Goal: Browse casually

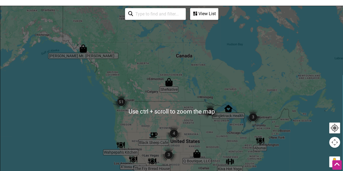
scroll to position [140, 0]
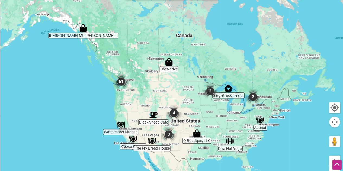
click at [121, 85] on img "51" at bounding box center [121, 82] width 16 height 16
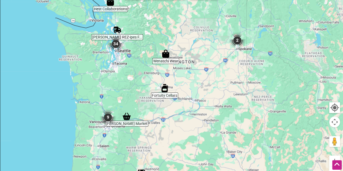
click at [116, 44] on img "34" at bounding box center [116, 44] width 16 height 16
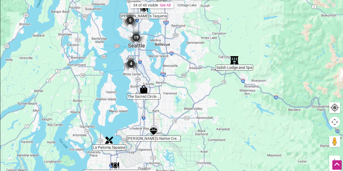
click at [130, 63] on img "4" at bounding box center [131, 64] width 16 height 16
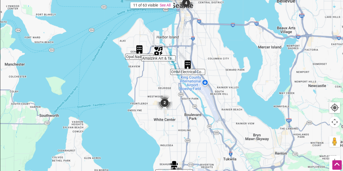
drag, startPoint x: 151, startPoint y: 82, endPoint x: 133, endPoint y: 106, distance: 30.0
click at [133, 106] on div "To navigate, press the arrow keys." at bounding box center [171, 91] width 343 height 211
click at [164, 102] on img "2" at bounding box center [165, 103] width 16 height 16
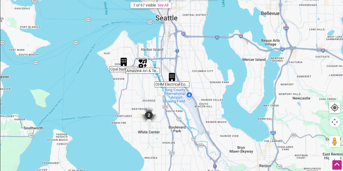
drag, startPoint x: 173, startPoint y: 44, endPoint x: 163, endPoint y: 112, distance: 68.6
click at [163, 112] on div "To navigate, press the arrow keys." at bounding box center [171, 91] width 343 height 211
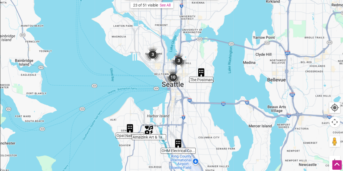
drag, startPoint x: 172, startPoint y: 72, endPoint x: 179, endPoint y: 148, distance: 76.0
click at [179, 148] on div "To navigate, press the arrow keys." at bounding box center [171, 91] width 343 height 211
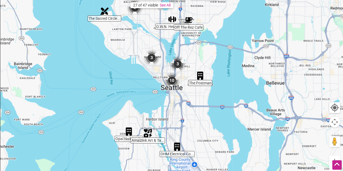
click at [172, 83] on img "10" at bounding box center [172, 80] width 16 height 16
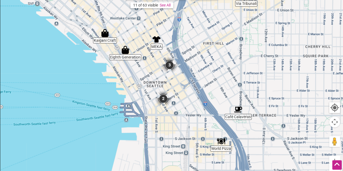
click at [169, 4] on link "See All" at bounding box center [165, 5] width 11 height 4
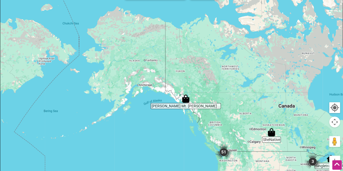
drag, startPoint x: 91, startPoint y: 76, endPoint x: 196, endPoint y: 148, distance: 126.9
click at [196, 148] on div "To navigate, press the arrow keys." at bounding box center [171, 91] width 343 height 211
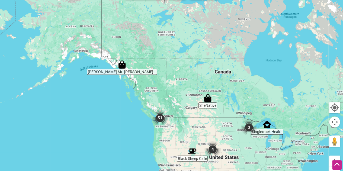
drag, startPoint x: 181, startPoint y: 141, endPoint x: 114, endPoint y: 106, distance: 75.5
click at [114, 106] on div "To navigate, press the arrow keys." at bounding box center [171, 91] width 343 height 211
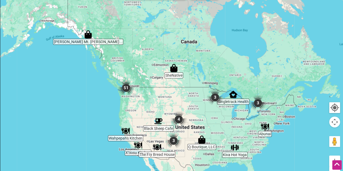
drag, startPoint x: 148, startPoint y: 124, endPoint x: 108, endPoint y: 86, distance: 55.3
click at [108, 86] on div "To navigate, press the arrow keys." at bounding box center [171, 91] width 343 height 211
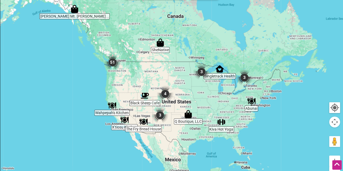
drag, startPoint x: 193, startPoint y: 155, endPoint x: 174, endPoint y: 114, distance: 44.9
click at [174, 114] on div "To navigate, press the arrow keys." at bounding box center [171, 91] width 343 height 211
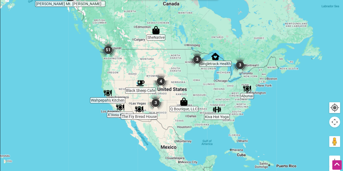
click at [176, 126] on div "To navigate, press the arrow keys." at bounding box center [171, 91] width 343 height 211
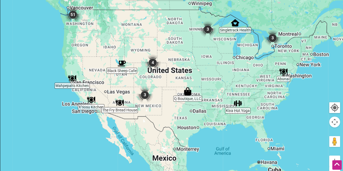
click at [176, 126] on div "To navigate, press the arrow keys." at bounding box center [171, 91] width 343 height 211
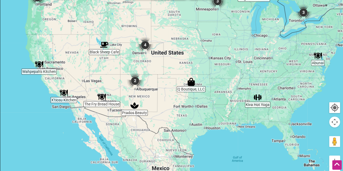
click at [176, 126] on div "To navigate, press the arrow keys." at bounding box center [171, 91] width 343 height 211
